Goal: Task Accomplishment & Management: Use online tool/utility

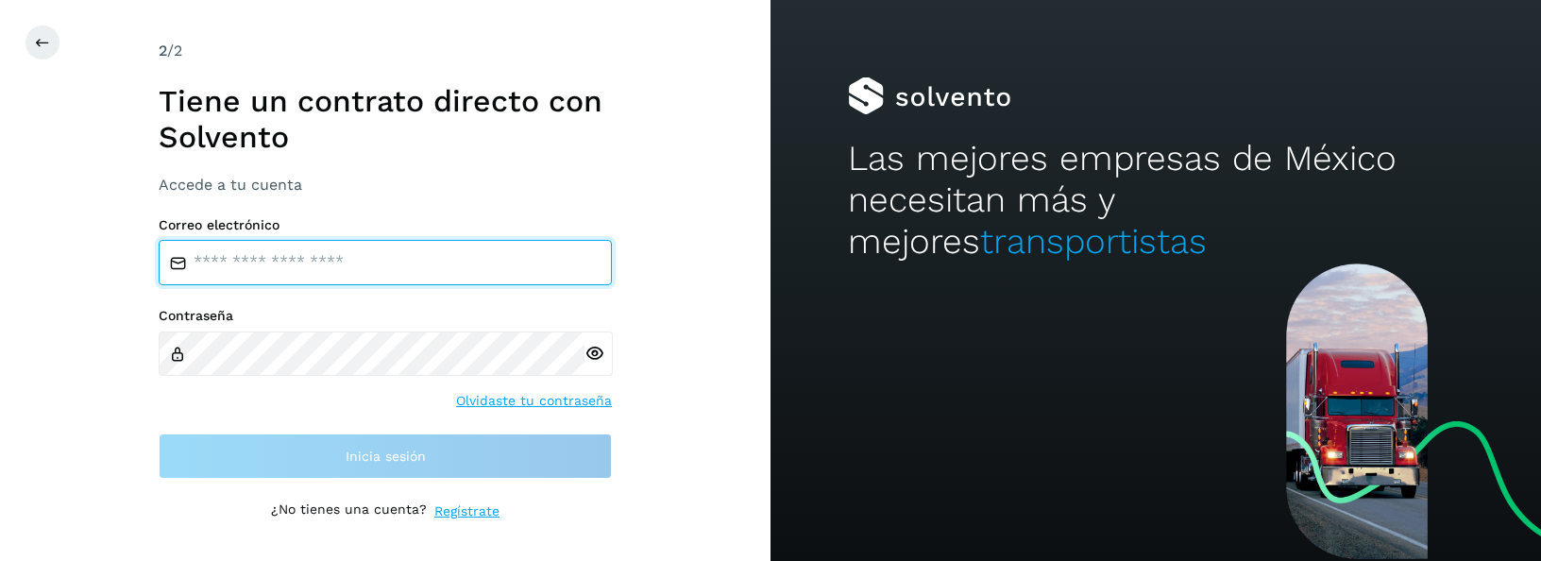
click at [440, 266] on input "email" at bounding box center [385, 262] width 453 height 45
type input "**********"
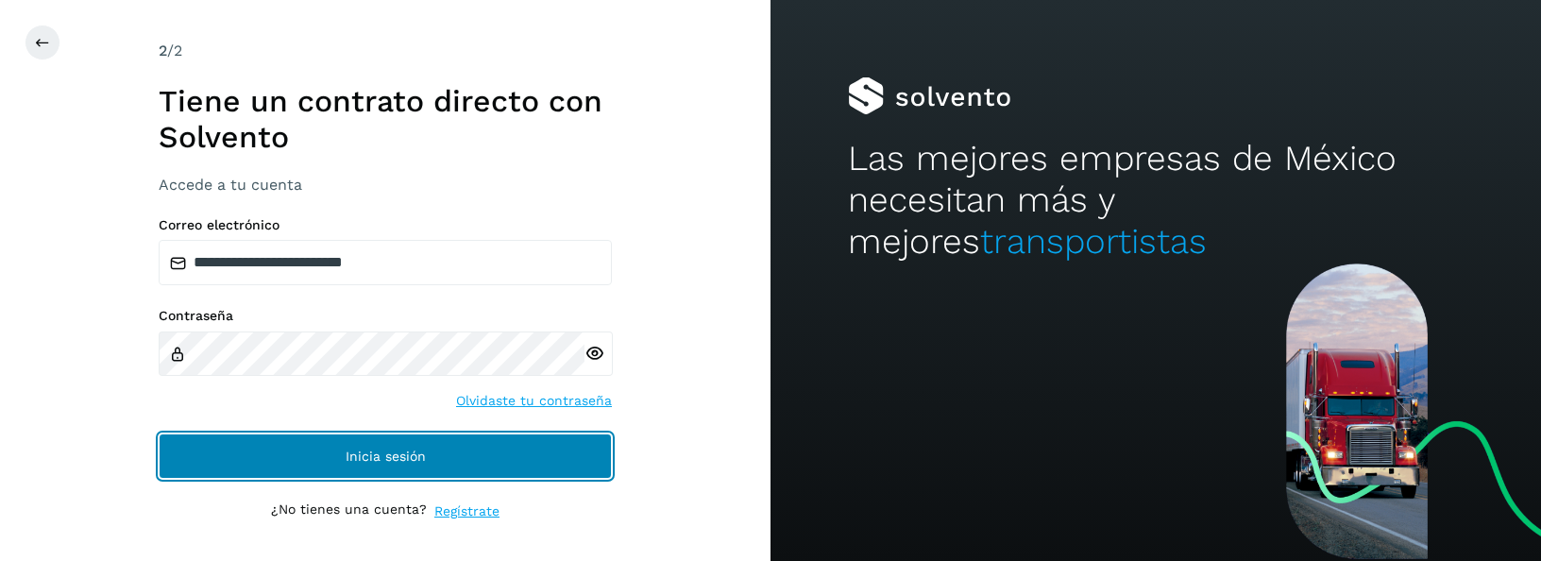
click at [363, 462] on span "Inicia sesión" at bounding box center [386, 455] width 80 height 13
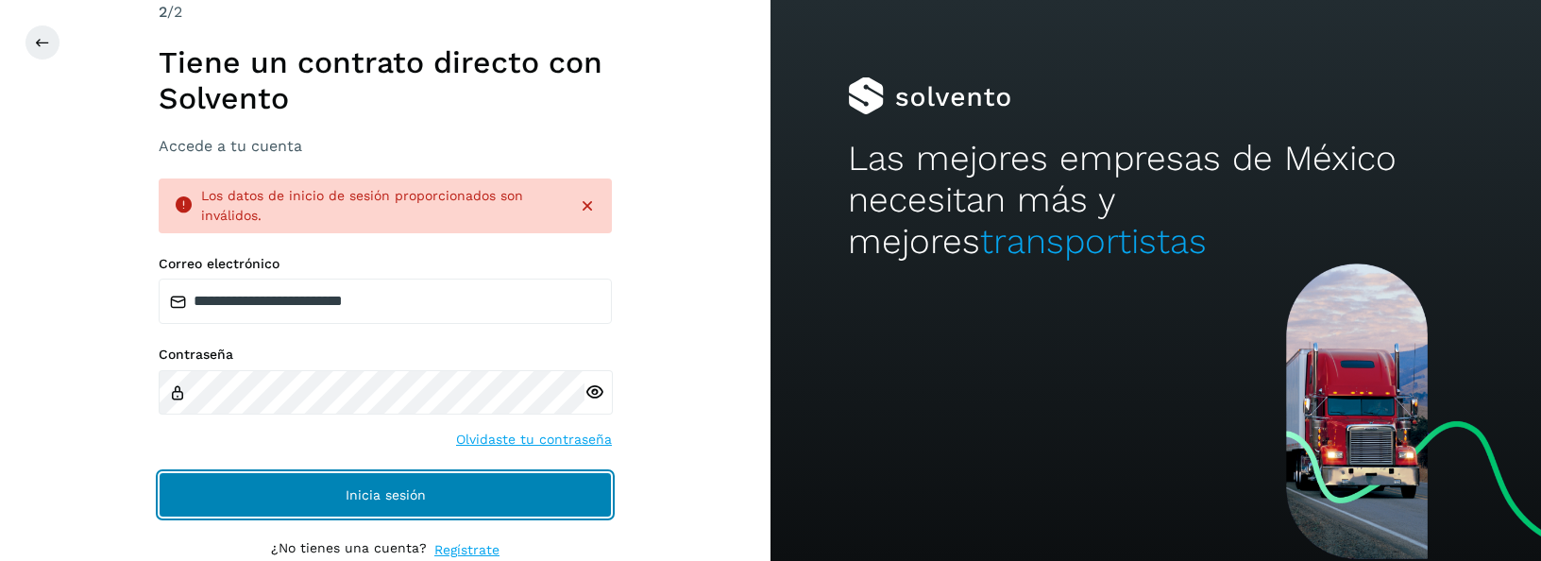
click at [347, 492] on span "Inicia sesión" at bounding box center [386, 494] width 80 height 13
click at [352, 483] on button "Inicia sesión" at bounding box center [385, 494] width 453 height 45
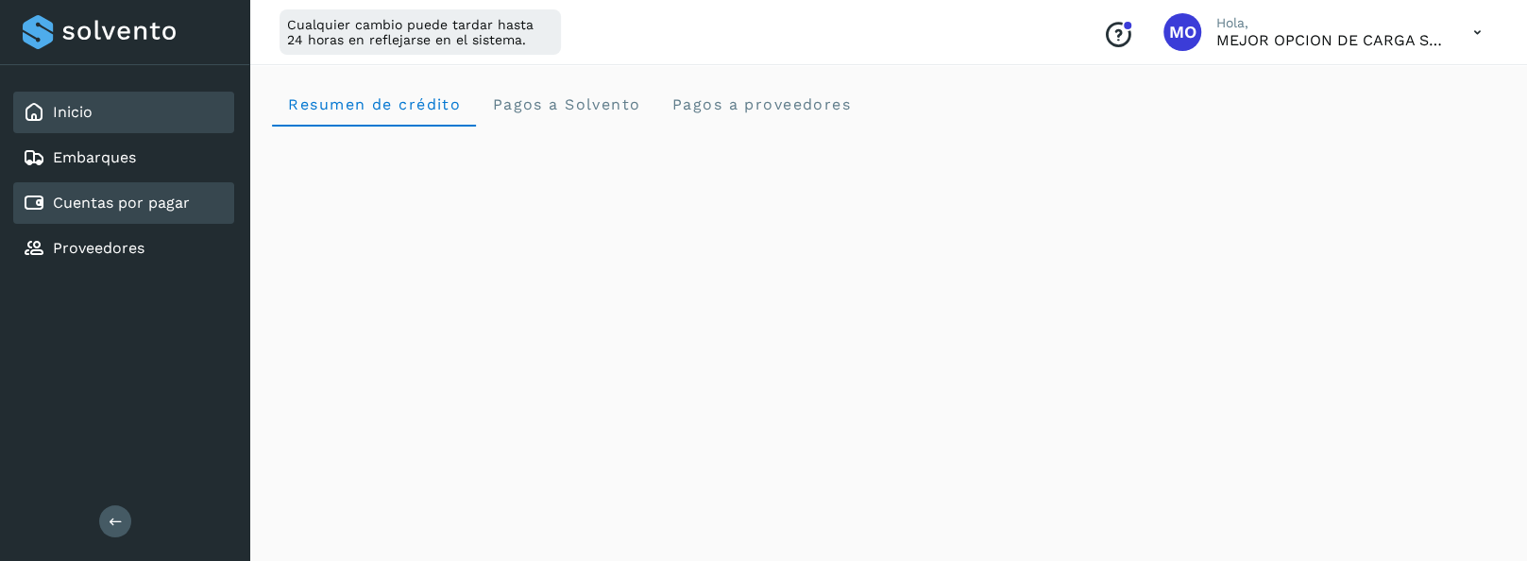
click at [159, 212] on div "Cuentas por pagar" at bounding box center [106, 203] width 167 height 23
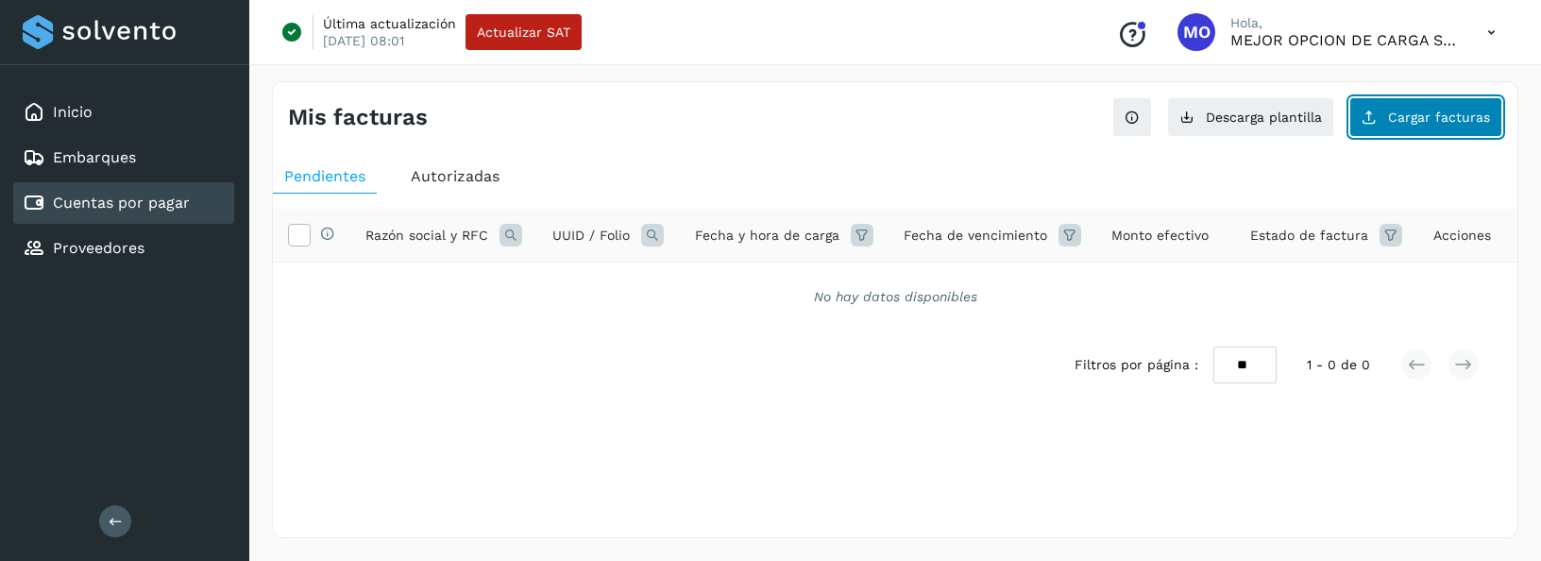
click at [1403, 115] on span "Cargar facturas" at bounding box center [1439, 116] width 102 height 13
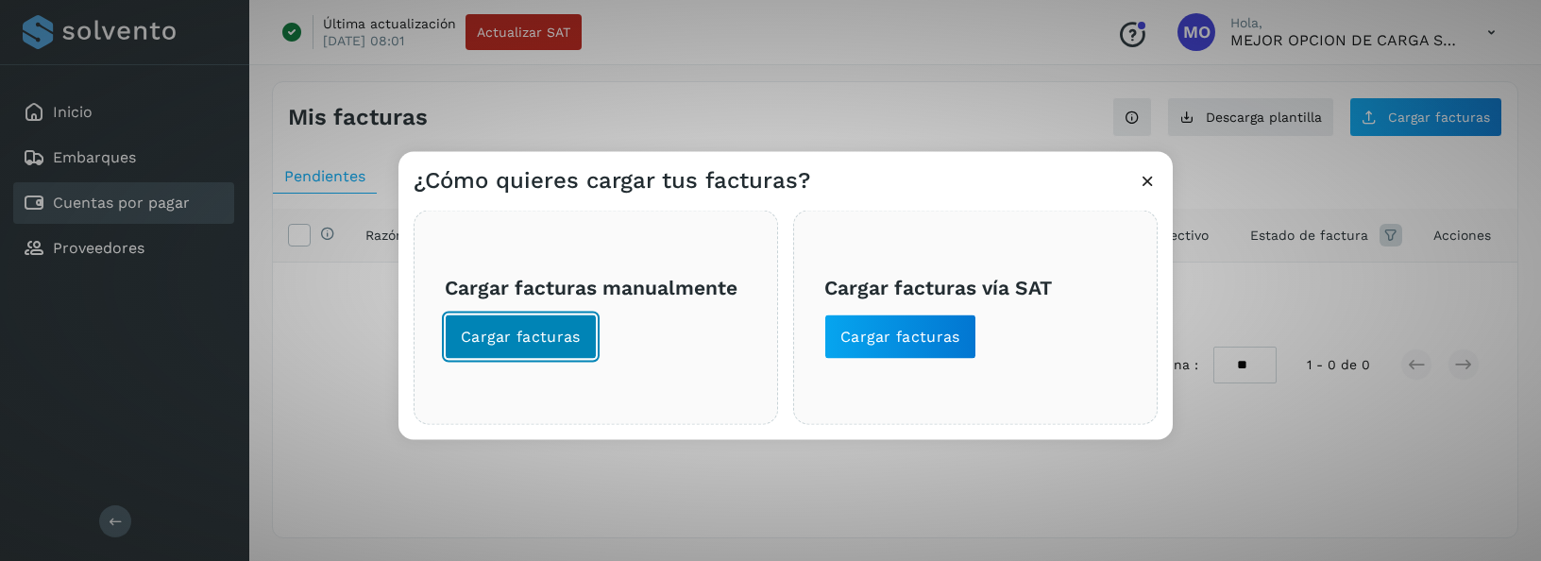
click at [495, 330] on span "Cargar facturas" at bounding box center [521, 337] width 120 height 21
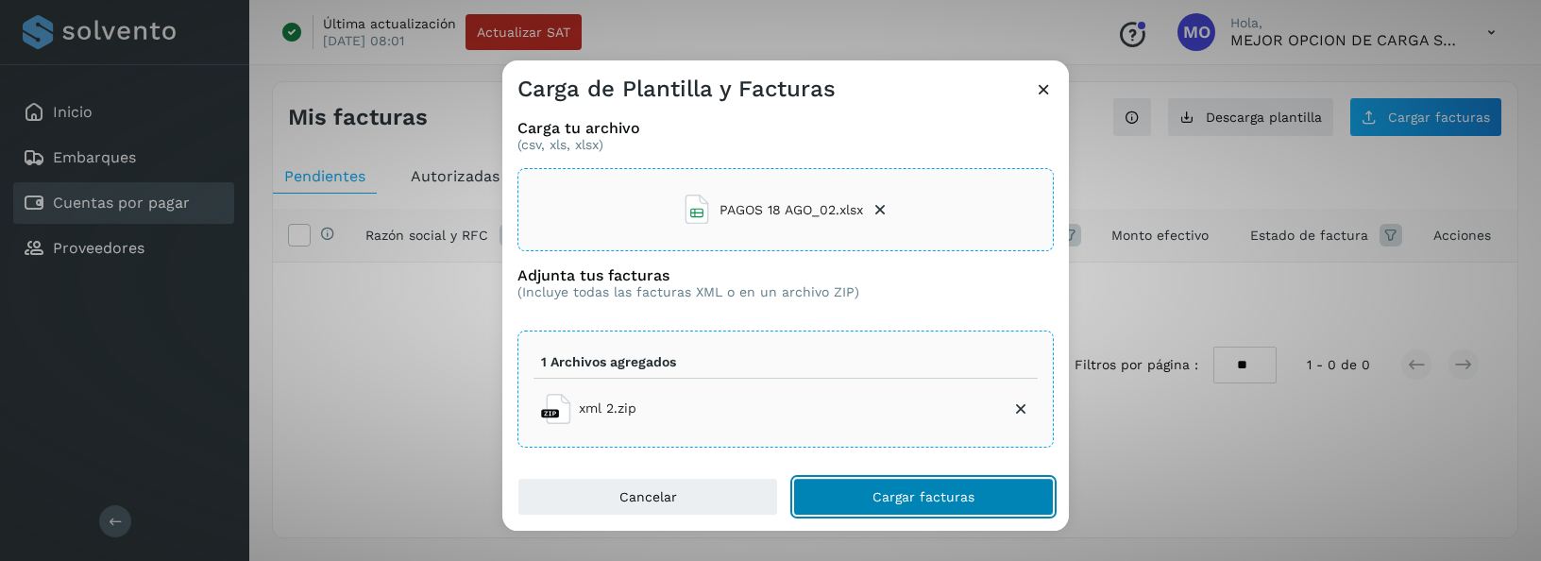
click at [865, 494] on button "Cargar facturas" at bounding box center [923, 497] width 261 height 38
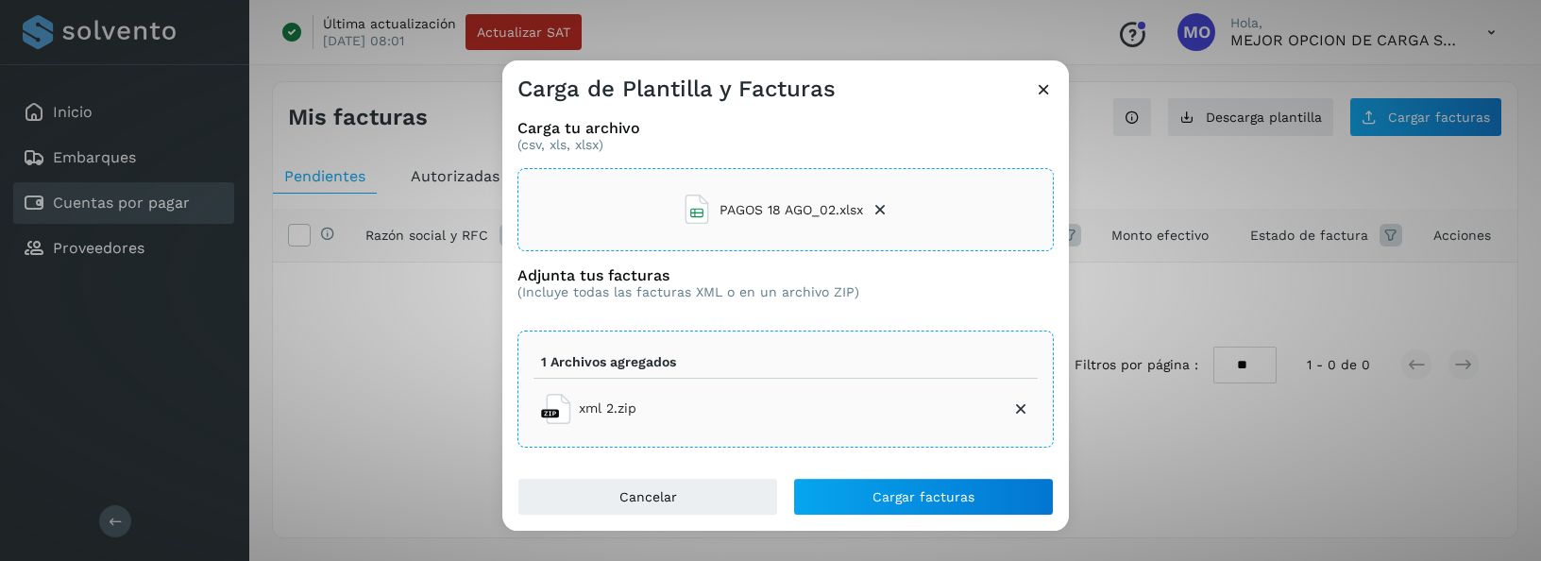
click at [1403, 468] on div "Carga de Plantilla y Facturas Carga tu archivo (csv, xls, xlsx) PAGOS 18 AGO_02…" at bounding box center [770, 280] width 1541 height 561
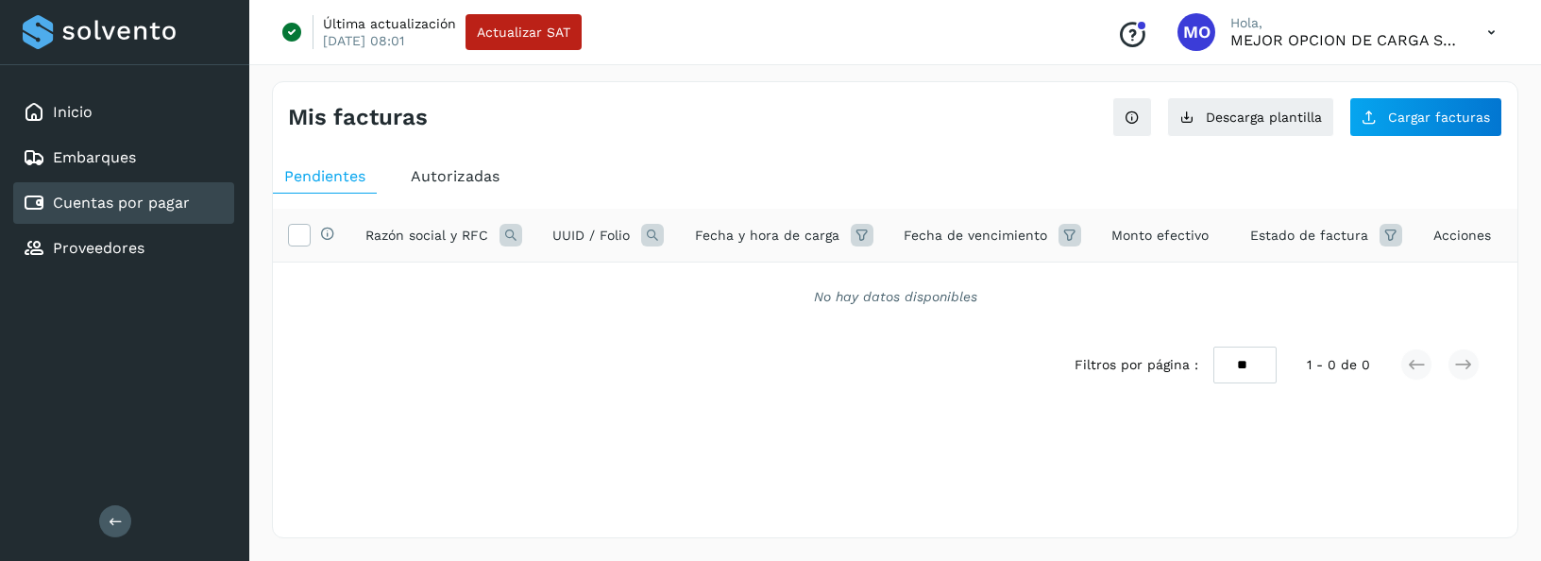
click at [725, 519] on div "Mis facturas Ver instrucciones para cargar Facturas Descarga plantilla Cargar f…" at bounding box center [895, 309] width 1246 height 457
click at [1416, 123] on span "Cargar facturas" at bounding box center [1439, 116] width 102 height 13
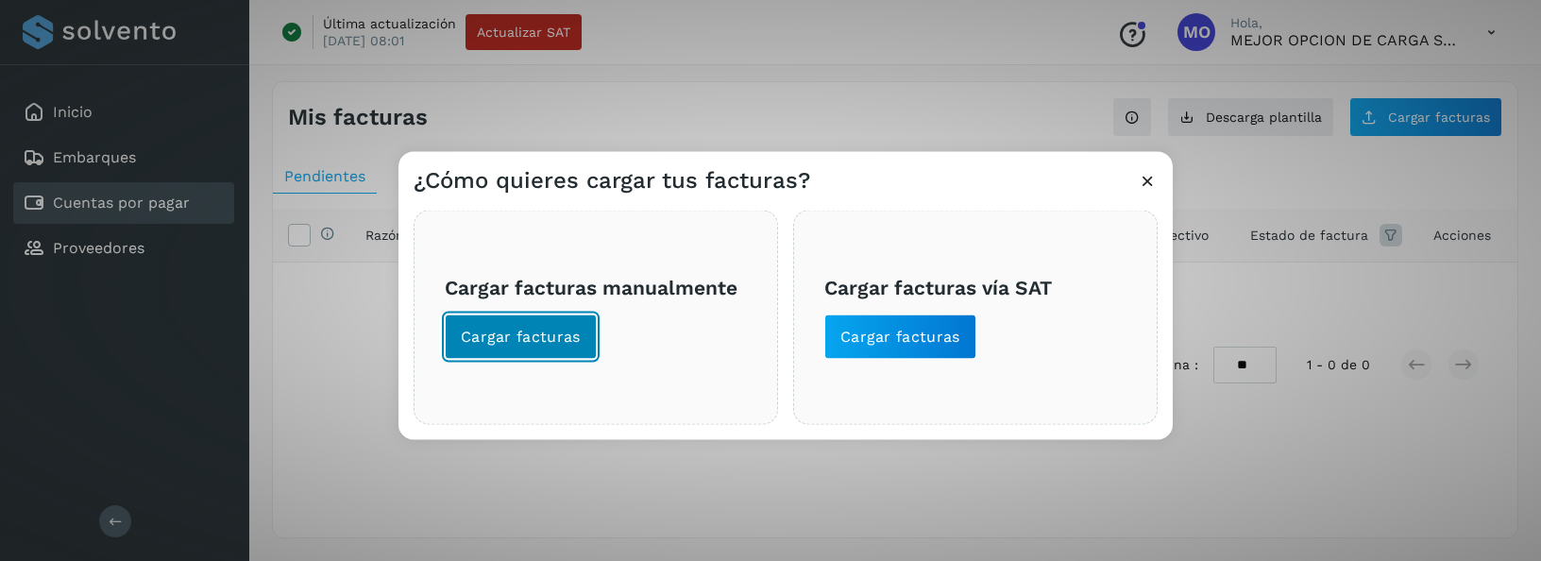
click at [585, 326] on button "Cargar facturas" at bounding box center [521, 336] width 152 height 45
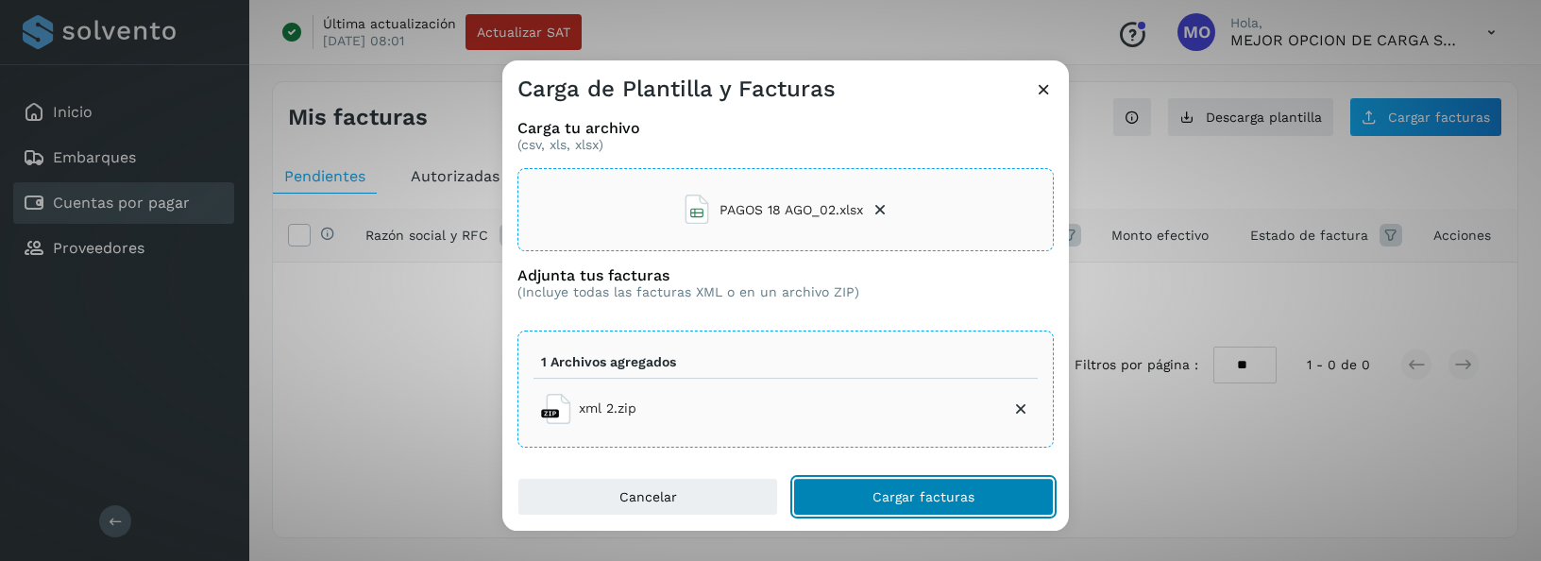
click at [906, 487] on button "Cargar facturas" at bounding box center [923, 497] width 261 height 38
click at [989, 500] on button "Cargar facturas" at bounding box center [923, 497] width 261 height 38
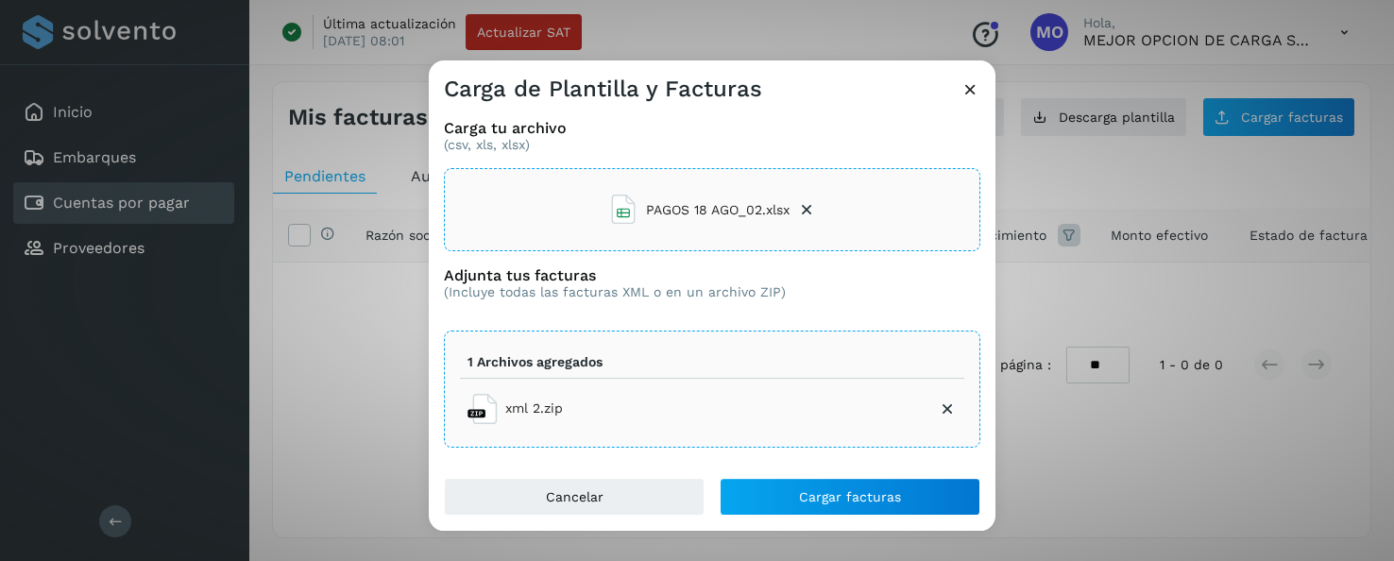
click at [809, 211] on icon at bounding box center [806, 209] width 19 height 19
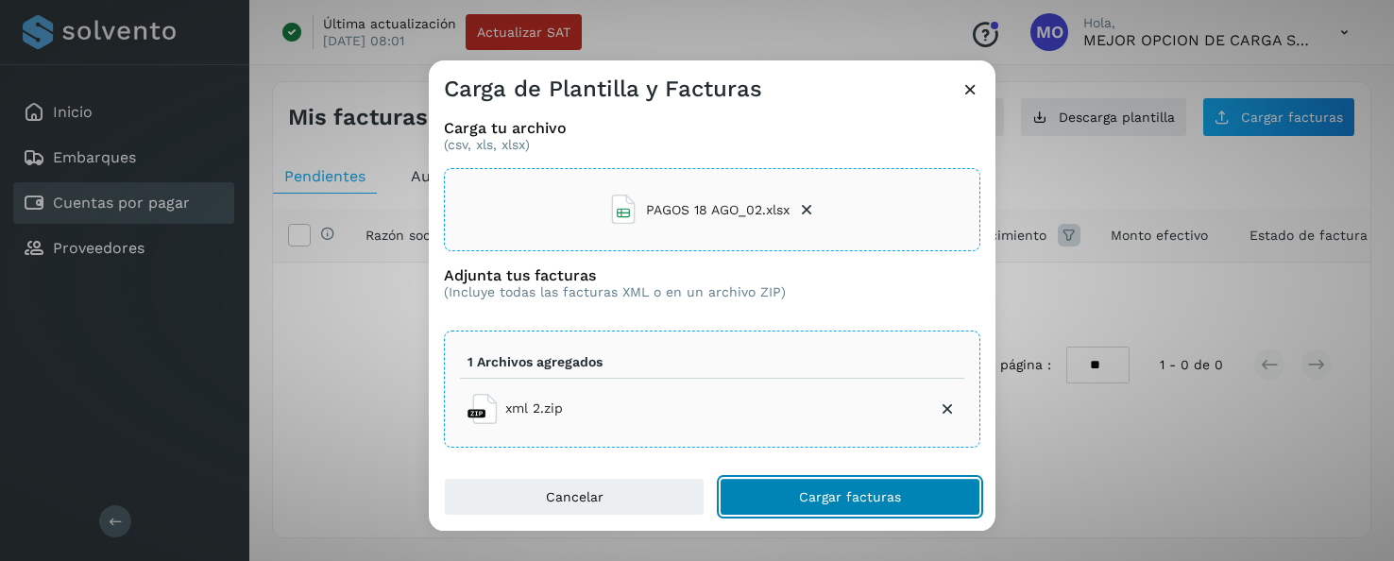
click at [821, 494] on span "Cargar facturas" at bounding box center [850, 496] width 102 height 13
